Goal: Navigation & Orientation: Find specific page/section

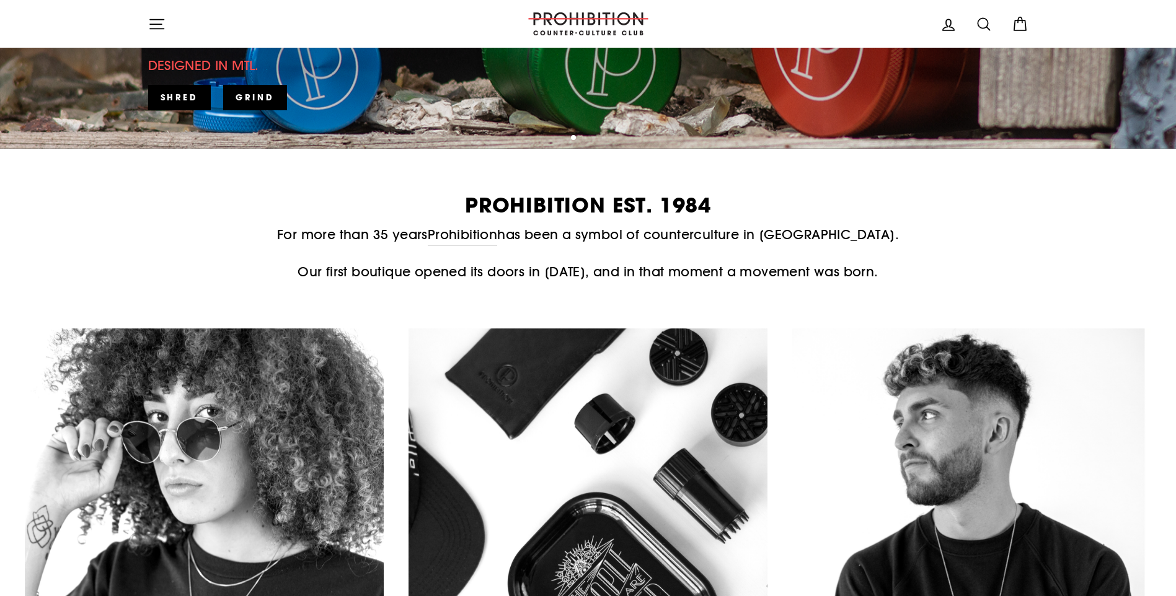
scroll to position [496, 0]
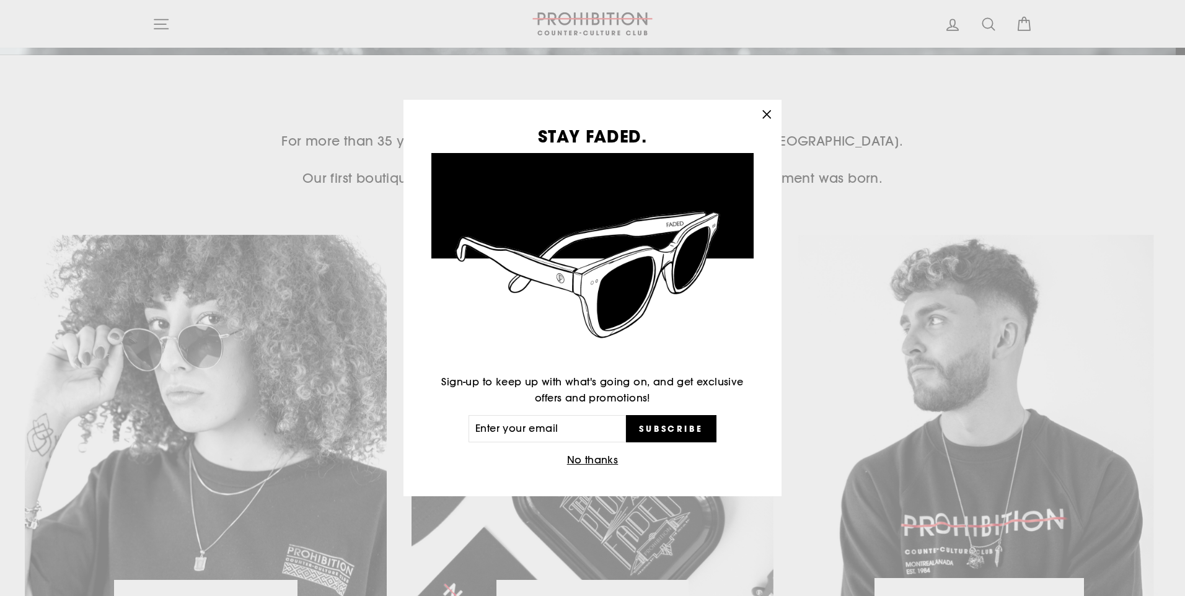
click at [602, 459] on button "No thanks" at bounding box center [593, 460] width 59 height 17
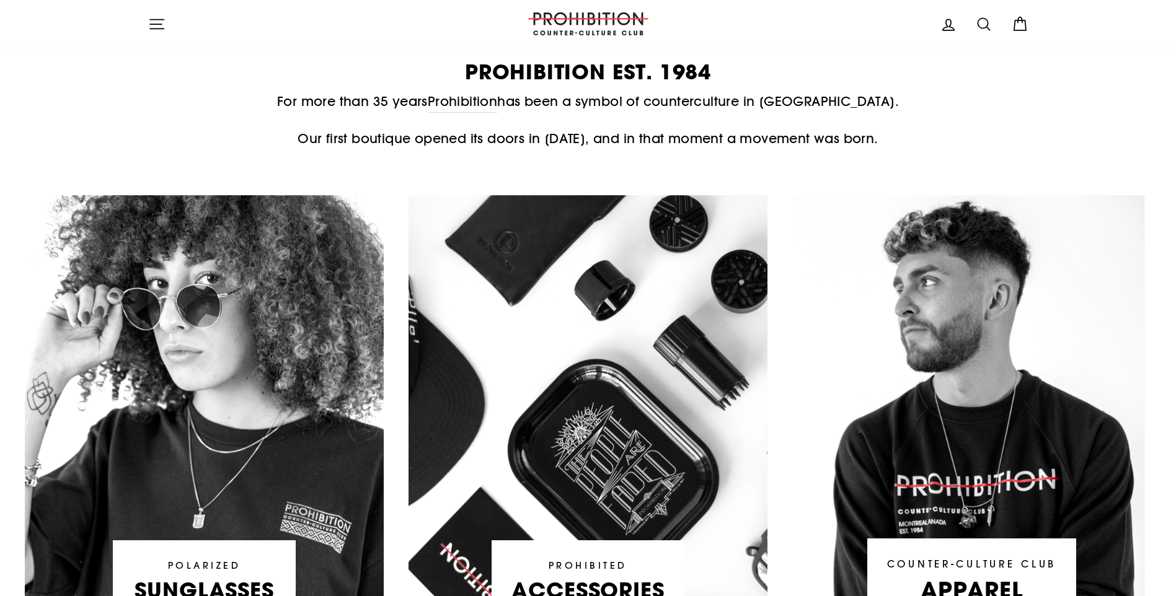
scroll to position [558, 0]
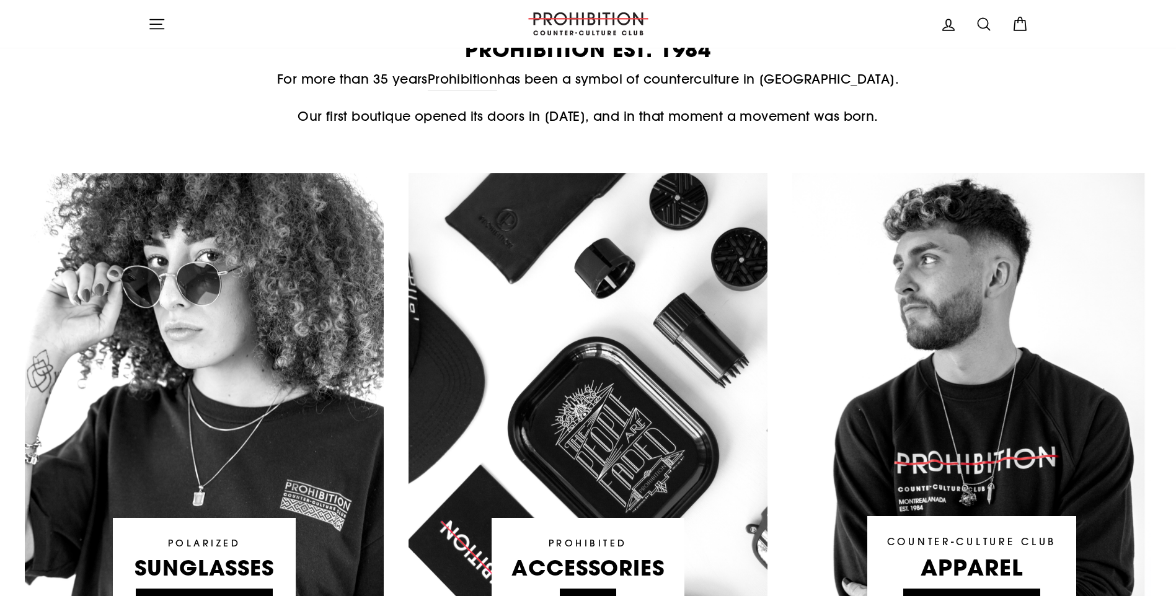
drag, startPoint x: 857, startPoint y: 149, endPoint x: 923, endPoint y: 89, distance: 89.9
click at [923, 89] on p "For more than 35 years Prohibition has been a symbol of counterculture in Montr…" at bounding box center [588, 79] width 880 height 21
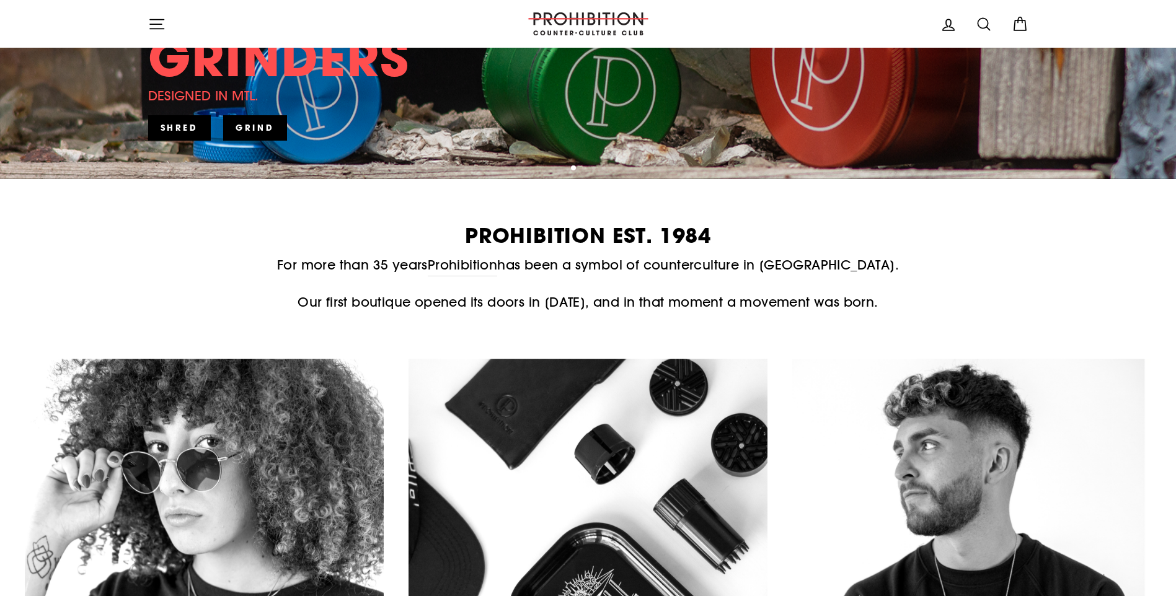
scroll to position [0, 0]
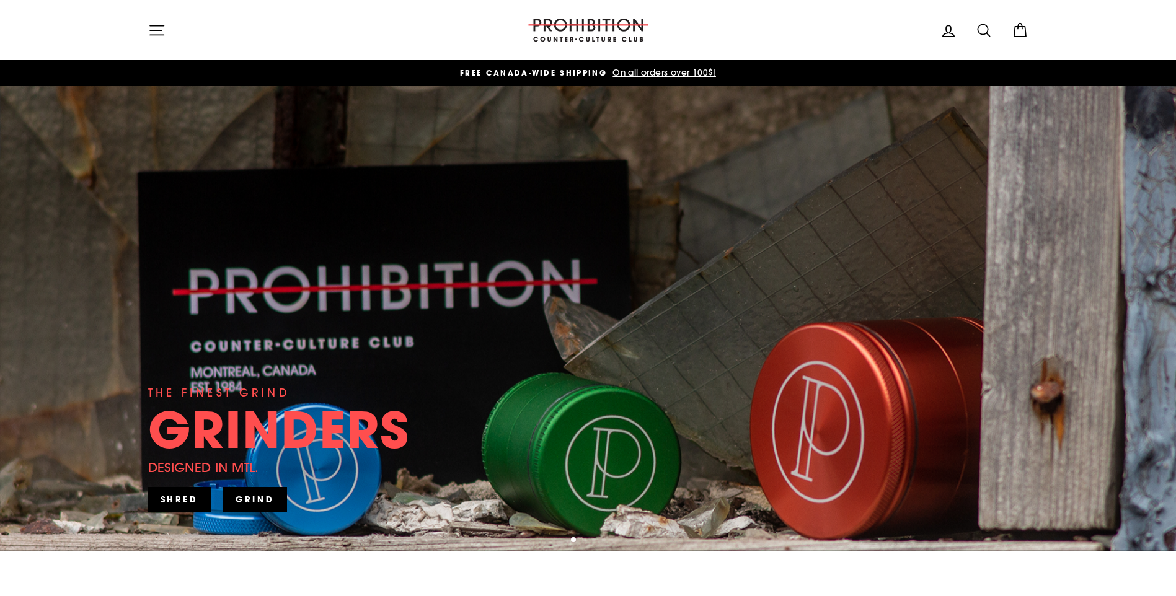
click at [157, 29] on icon "button" at bounding box center [156, 30] width 17 height 17
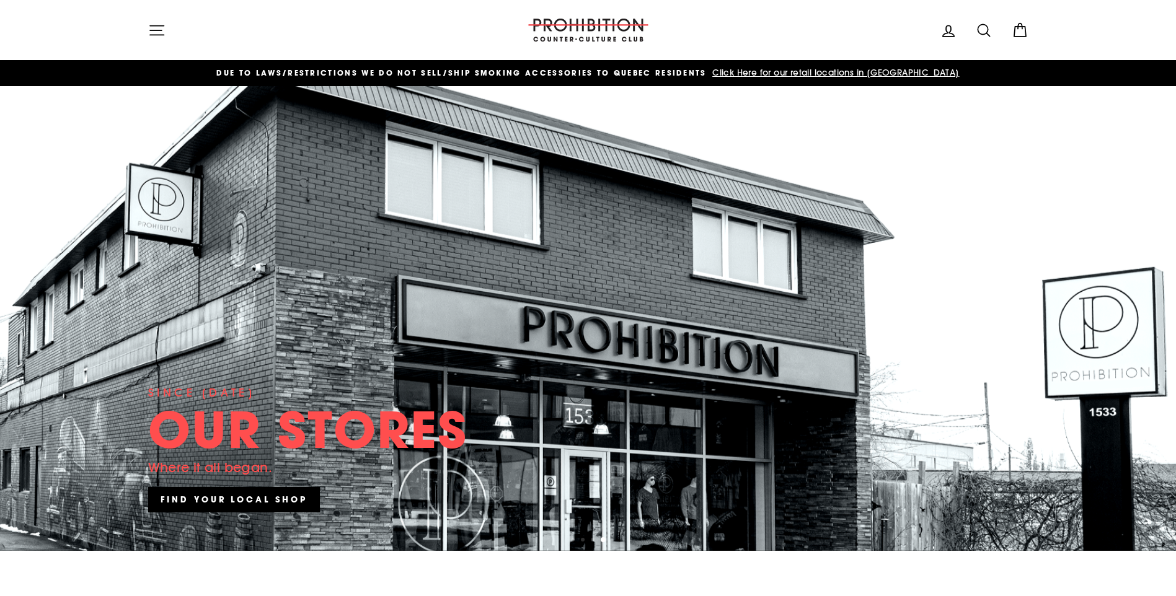
click at [780, 71] on span "Click Here for our retail locations in [GEOGRAPHIC_DATA]" at bounding box center [834, 72] width 250 height 11
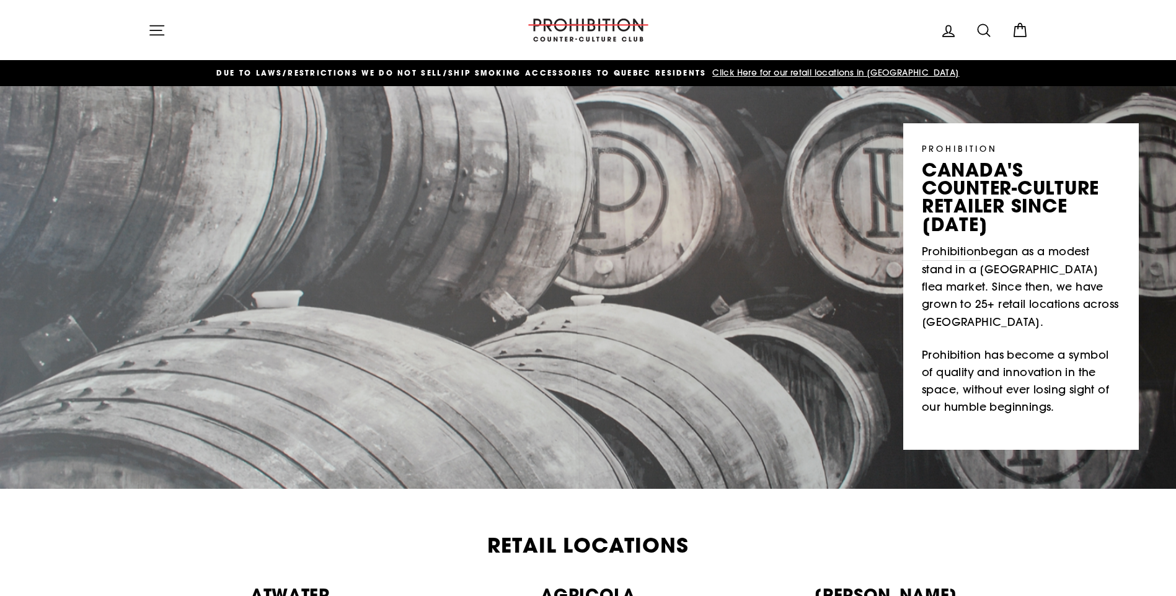
click at [155, 26] on icon "button" at bounding box center [156, 30] width 17 height 17
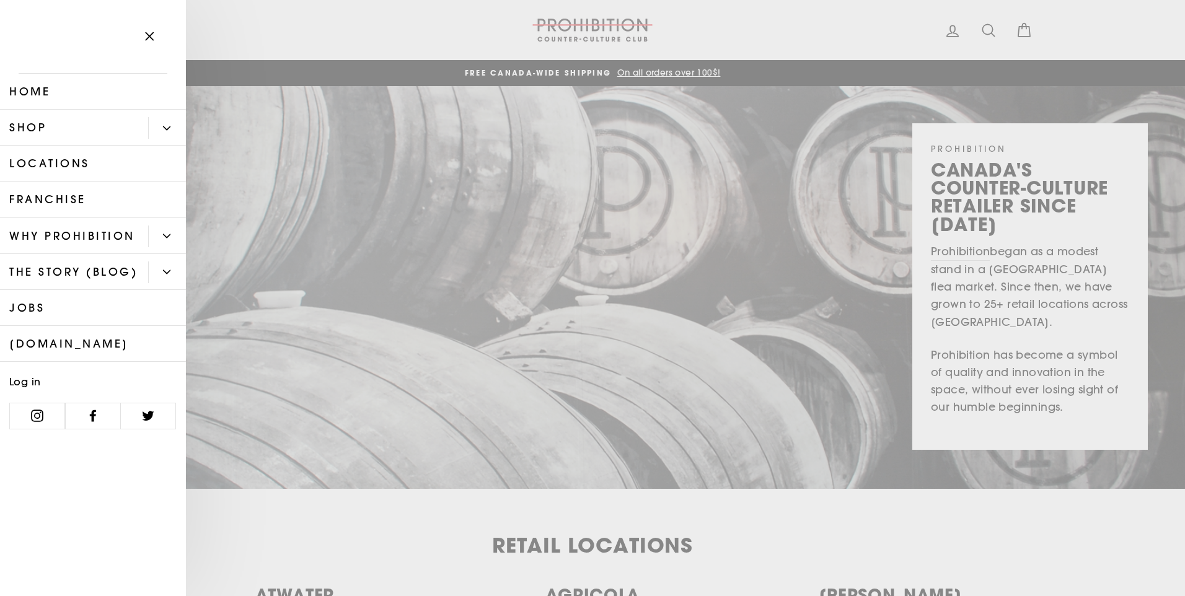
click at [170, 127] on icon "Primary" at bounding box center [167, 127] width 7 height 3
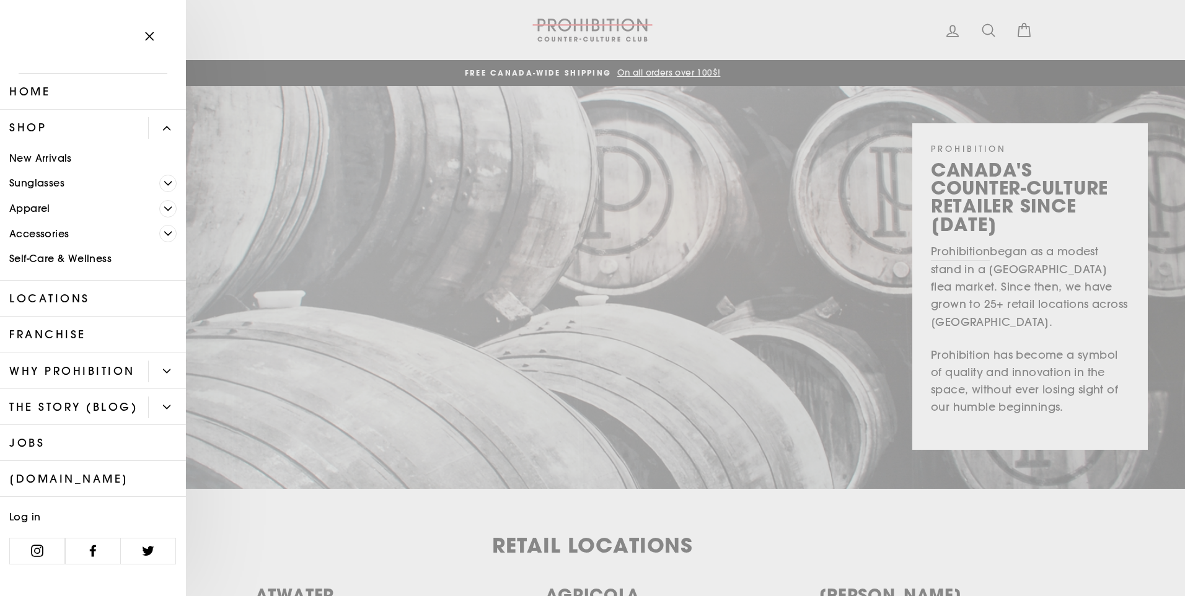
click at [163, 208] on span "Primary" at bounding box center [167, 208] width 17 height 17
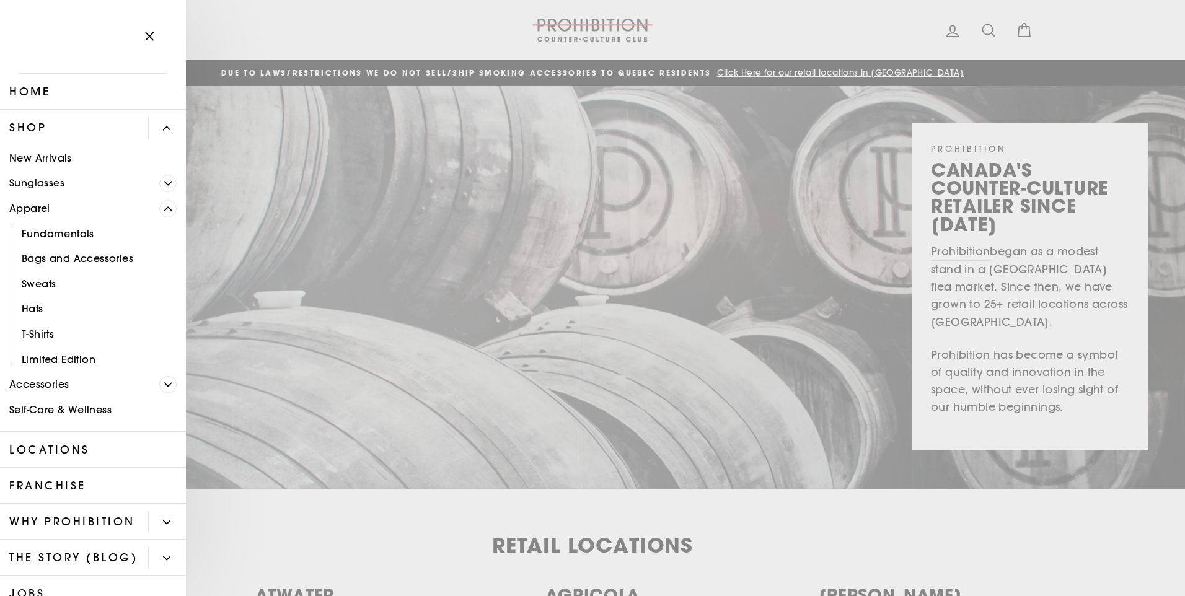
click at [163, 208] on span "Primary" at bounding box center [167, 208] width 17 height 17
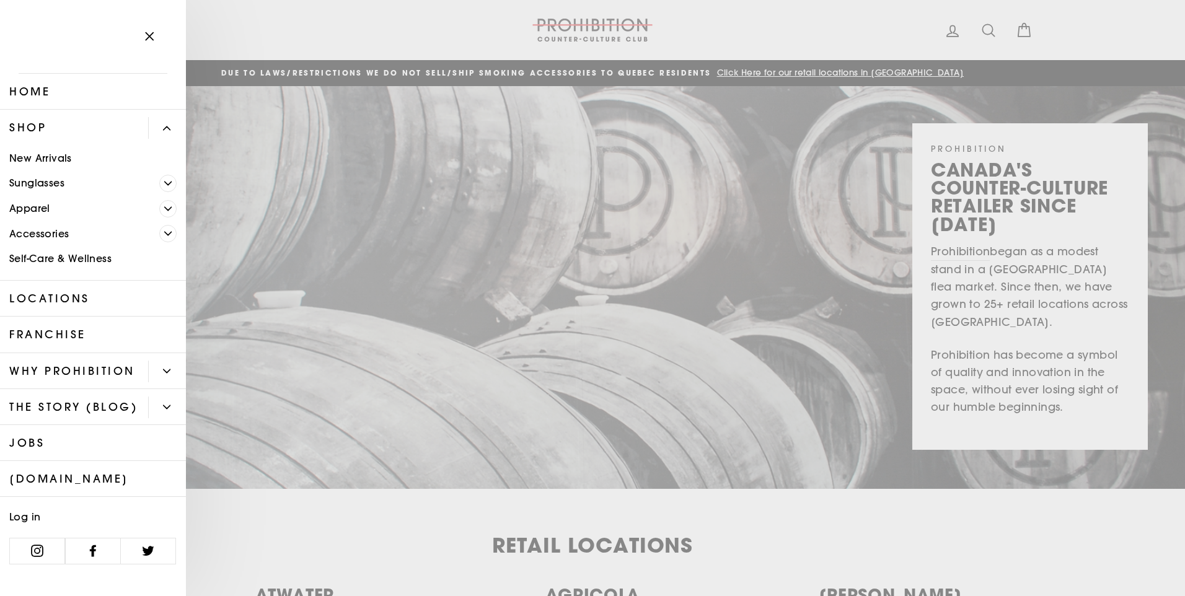
click at [163, 232] on span "Primary" at bounding box center [167, 233] width 17 height 17
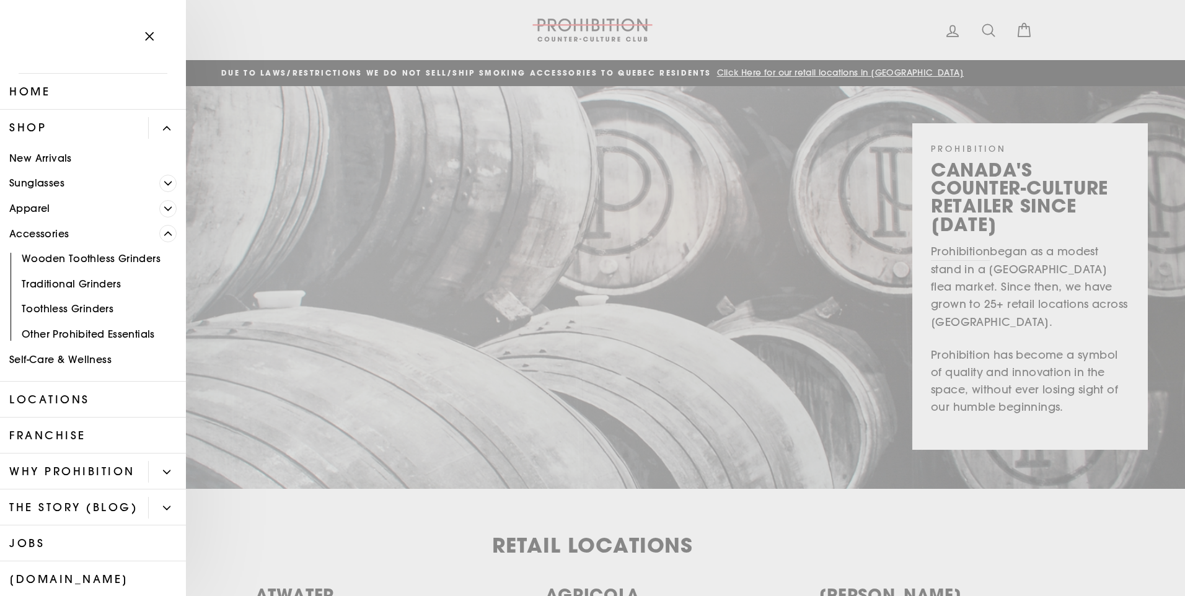
click at [162, 234] on span "Primary" at bounding box center [167, 233] width 17 height 17
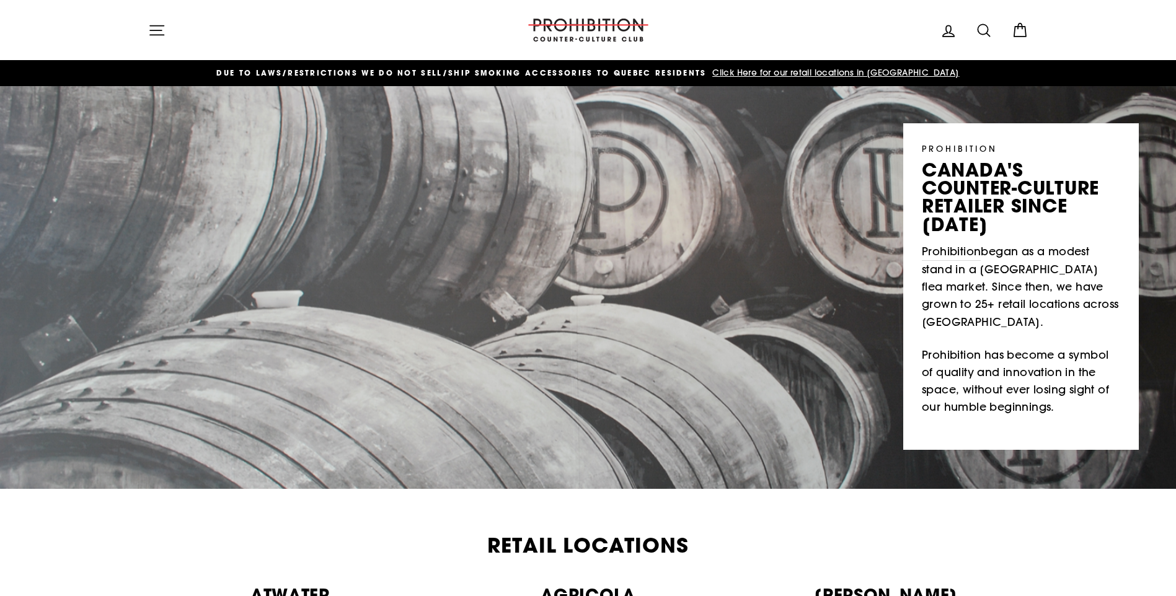
click at [567, 74] on span "DUE TO LAWS/restrictions WE DO NOT SELL/SHIP SMOKING ACCESSORIES to qUEBEC RESI…" at bounding box center [461, 73] width 490 height 11
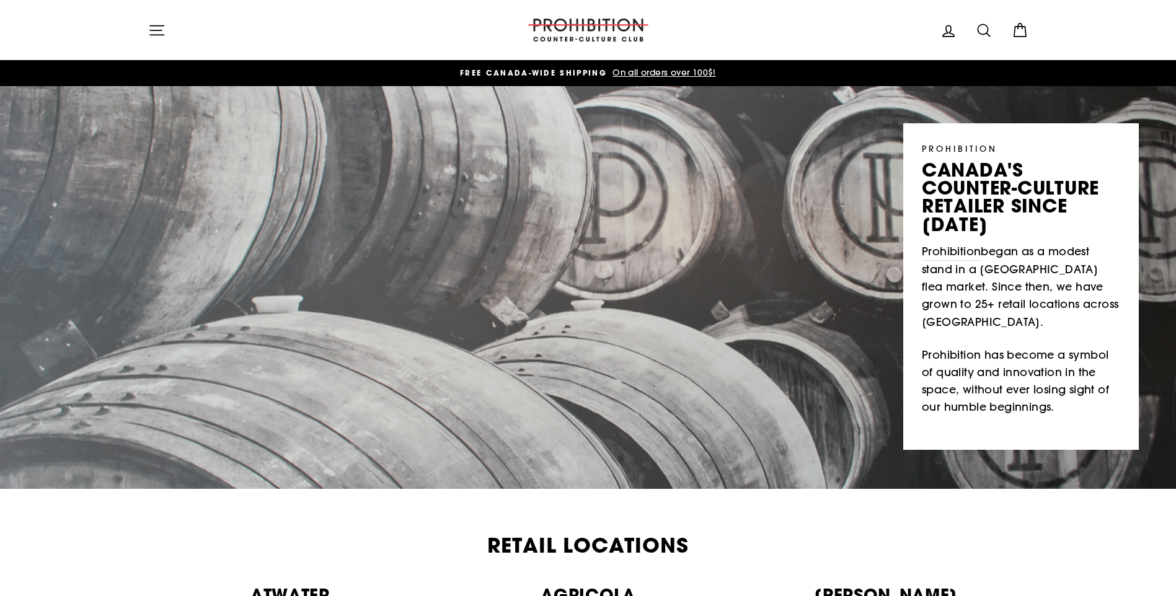
click at [567, 74] on span "FREE CANADA-WIDE SHIPPING" at bounding box center [533, 73] width 147 height 11
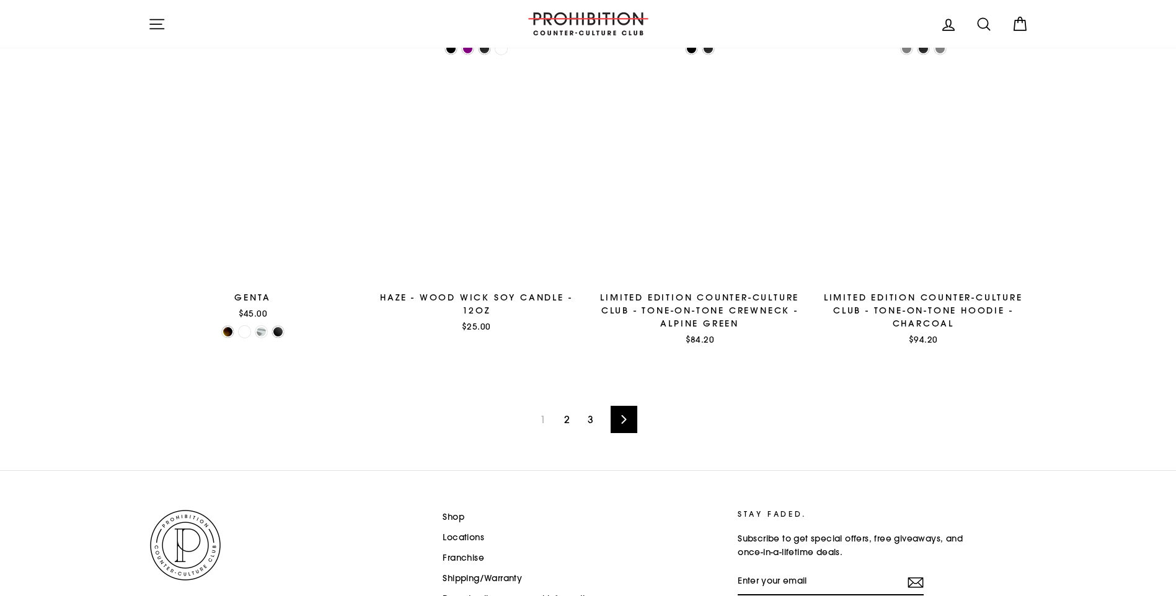
scroll to position [1860, 0]
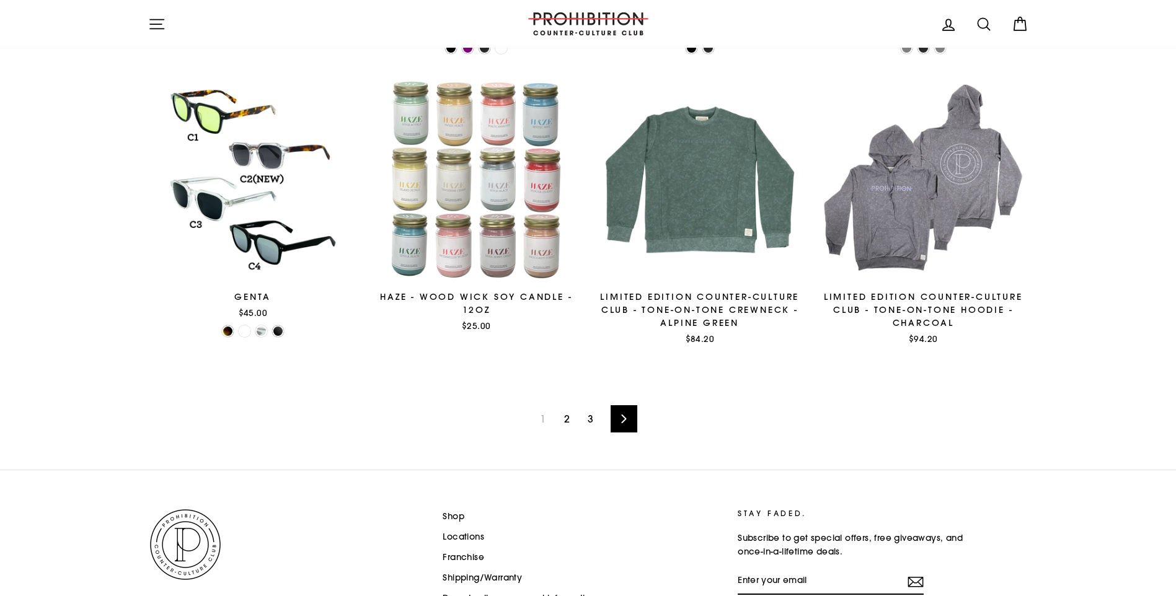
click at [567, 418] on link "2" at bounding box center [567, 419] width 20 height 20
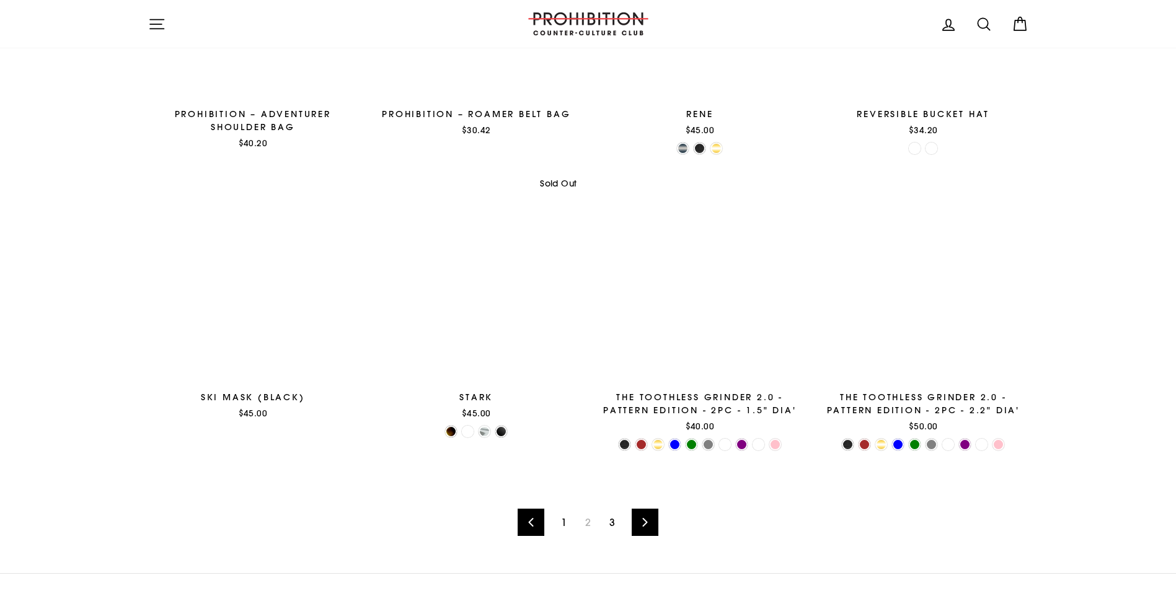
scroll to position [1471, 0]
